Goal: Navigation & Orientation: Find specific page/section

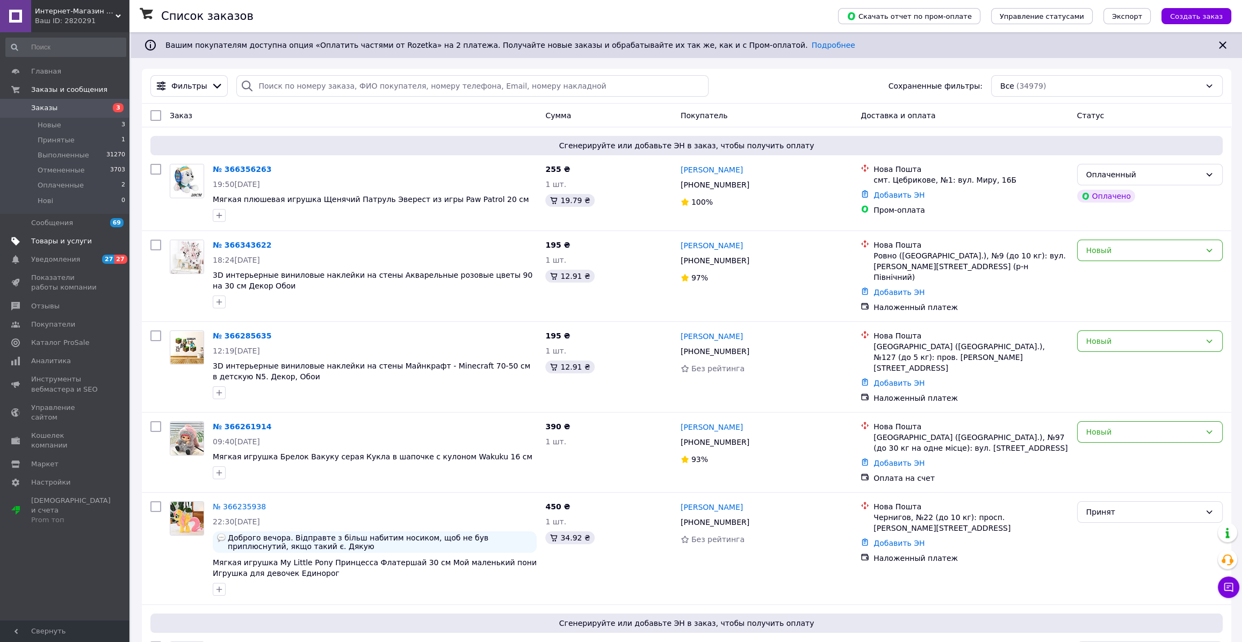
click at [48, 238] on span "Товары и услуги" at bounding box center [61, 241] width 61 height 10
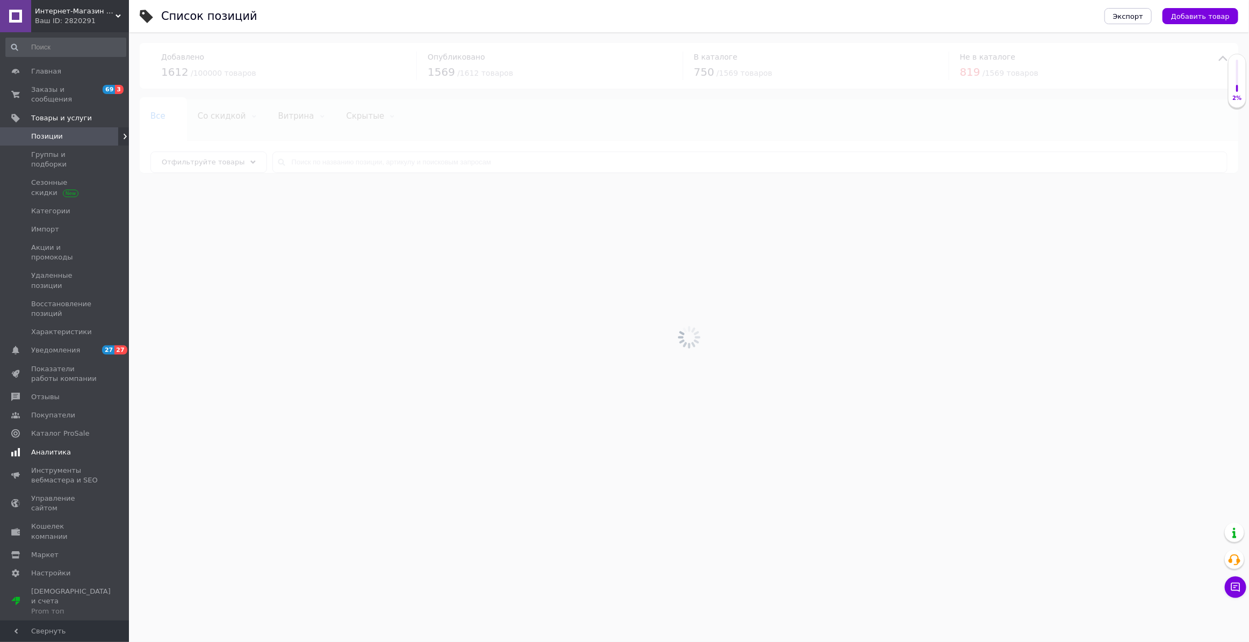
click at [54, 447] on span "Аналитика" at bounding box center [51, 452] width 40 height 10
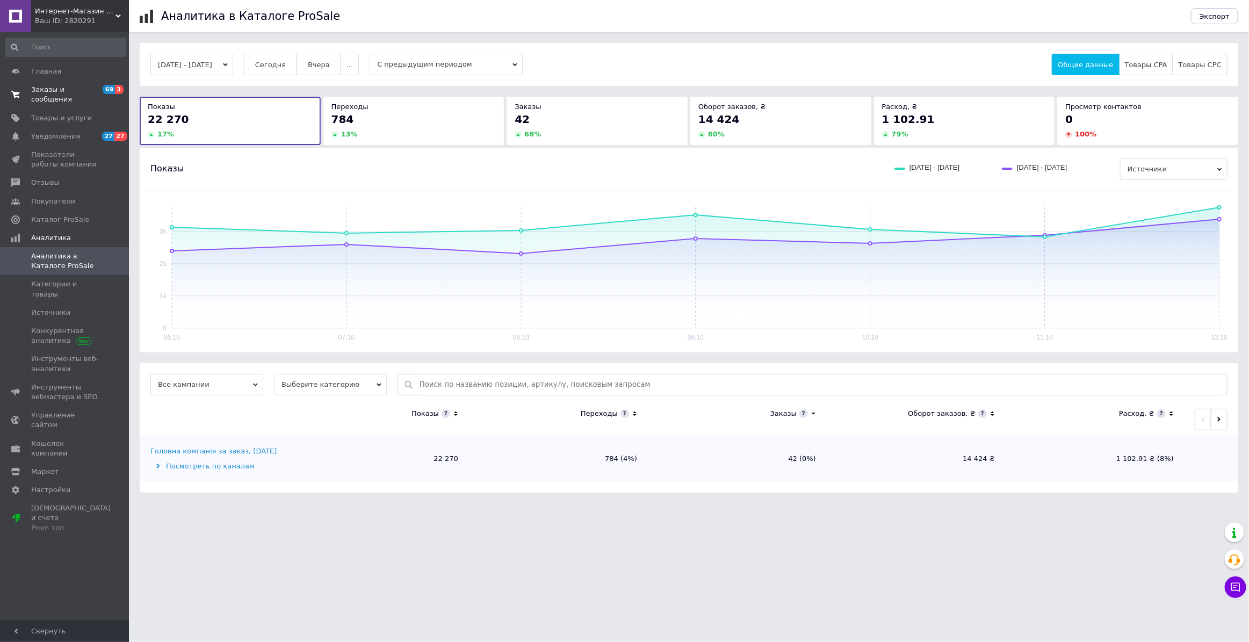
click at [48, 88] on span "Заказы и сообщения" at bounding box center [65, 94] width 68 height 19
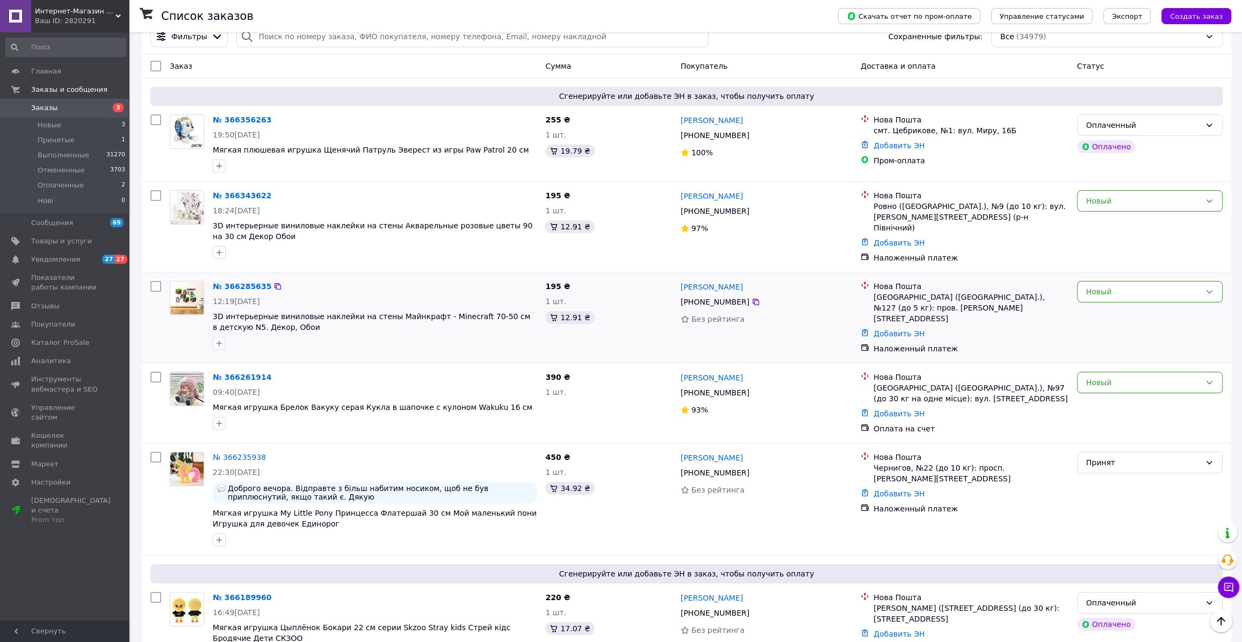
scroll to position [48, 0]
click at [49, 359] on span "Аналитика" at bounding box center [51, 361] width 40 height 10
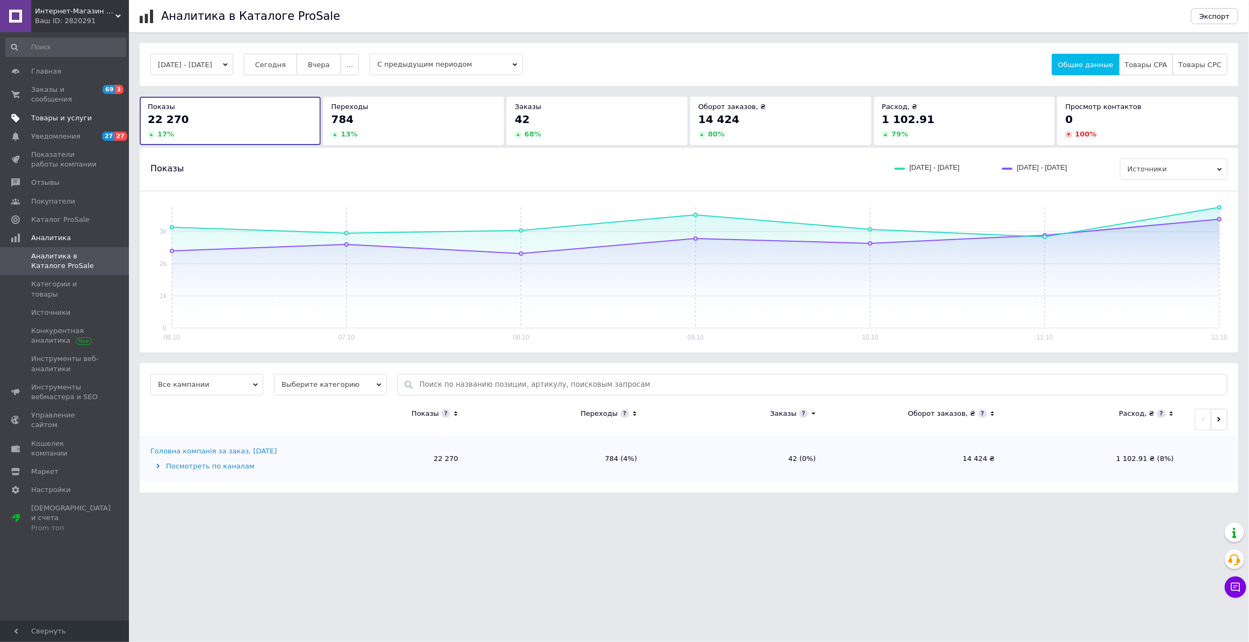
click at [55, 113] on span "Товары и услуги" at bounding box center [61, 118] width 61 height 10
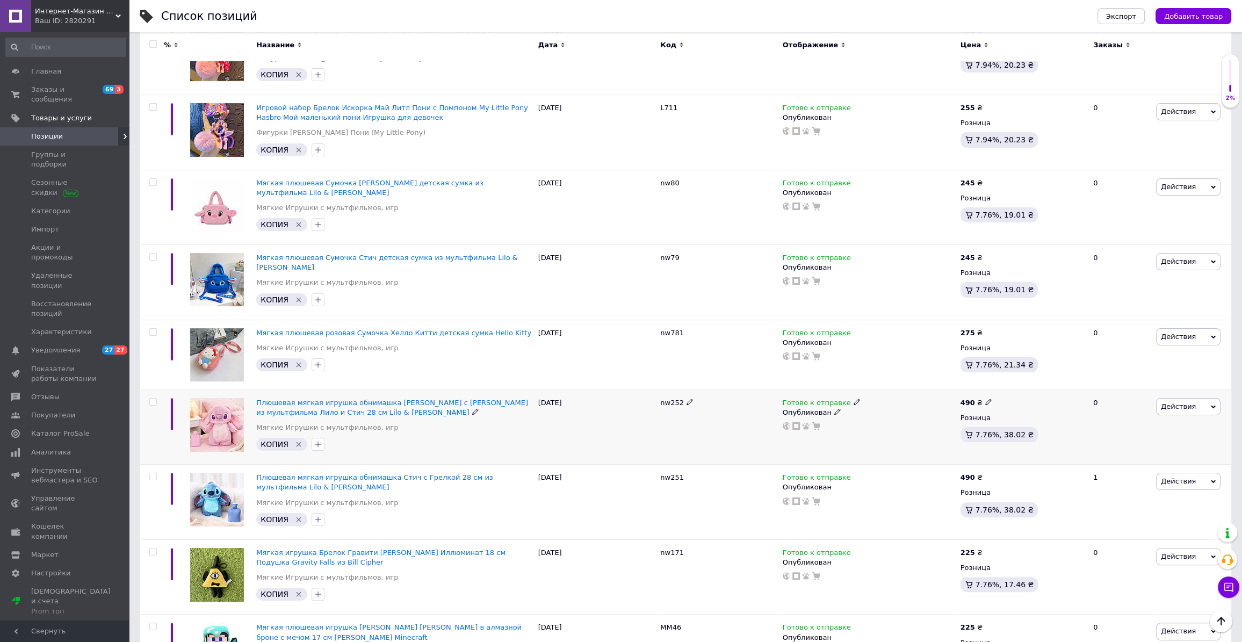
scroll to position [342, 0]
